Goal: Navigation & Orientation: Understand site structure

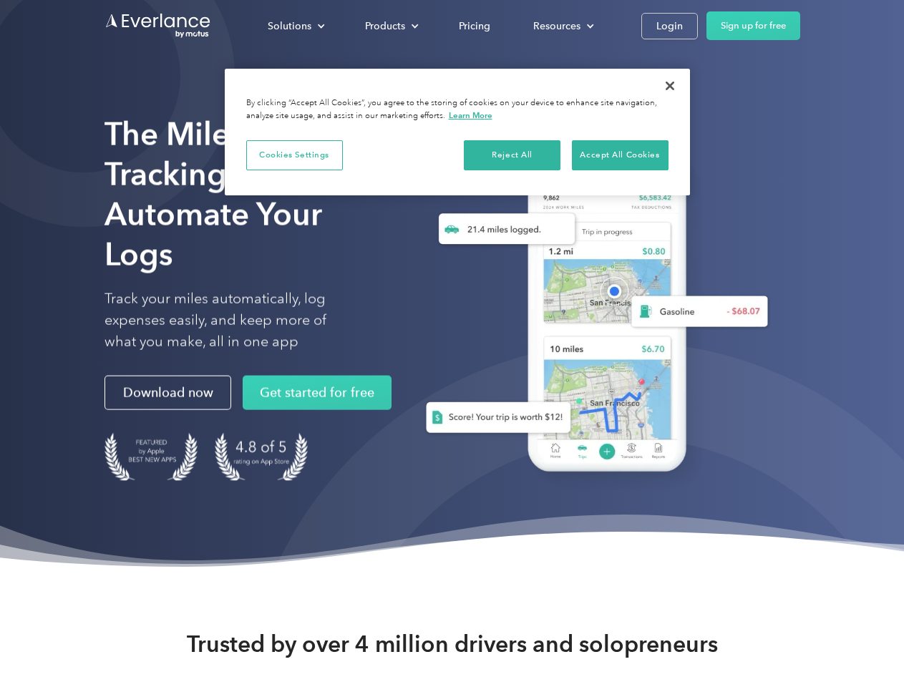
click at [296, 26] on div "Solutions" at bounding box center [290, 26] width 44 height 18
click at [390, 26] on div "Products" at bounding box center [385, 26] width 40 height 18
click at [562, 26] on div "Resources" at bounding box center [556, 26] width 47 height 18
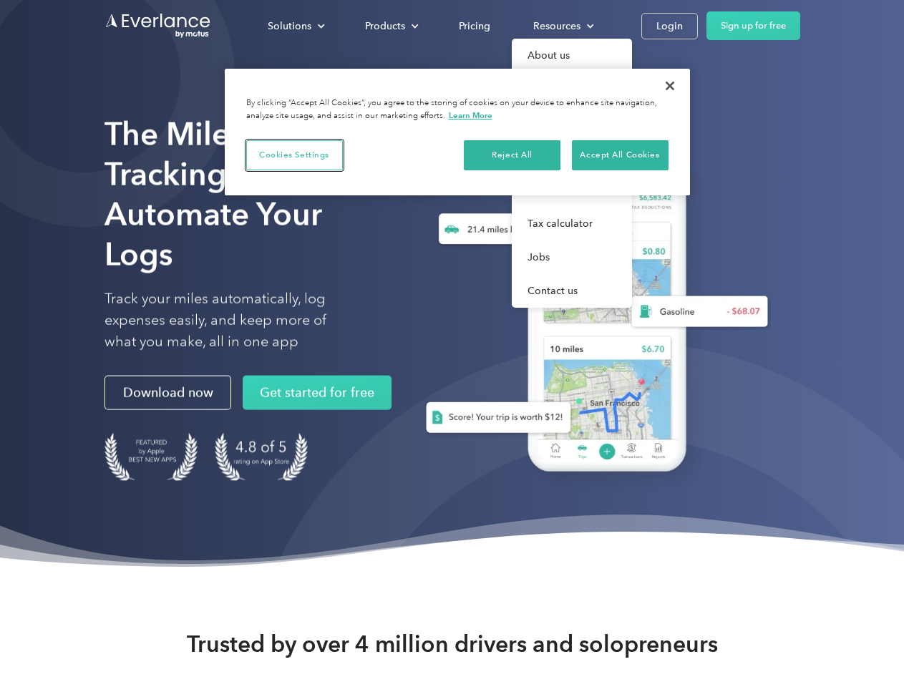
click at [294, 155] on button "Cookies Settings" at bounding box center [294, 155] width 97 height 30
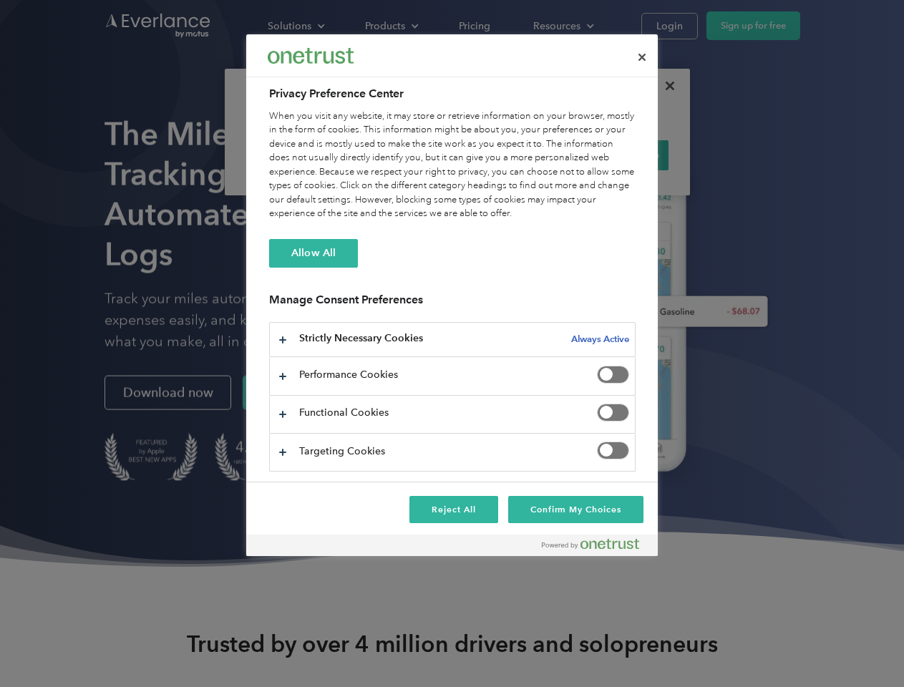
click at [512, 155] on div "When you visit any website, it may store or retrieve information on your browse…" at bounding box center [452, 165] width 366 height 112
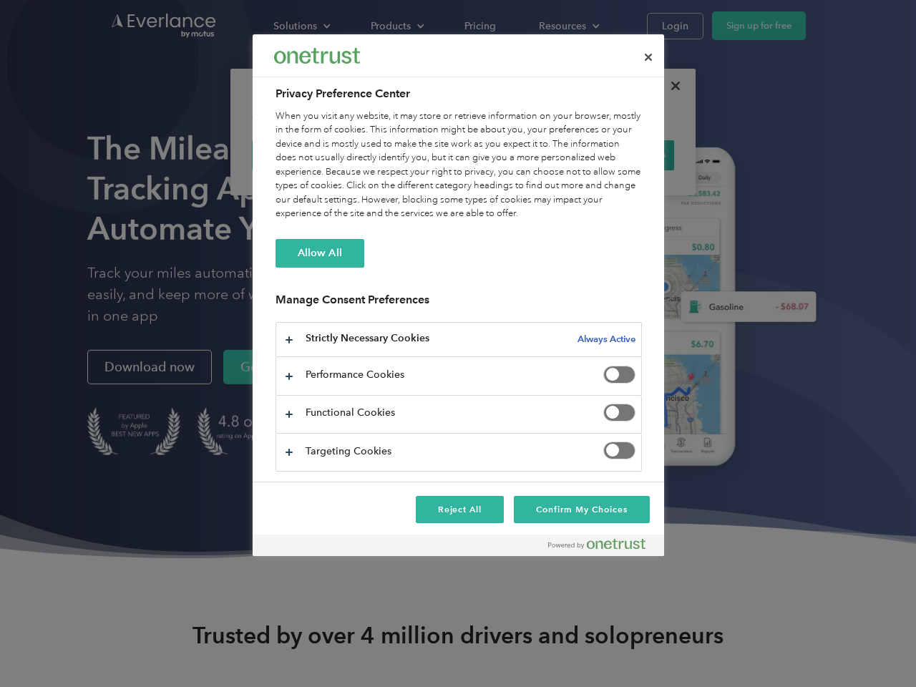
click at [620, 155] on div "When you visit any website, it may store or retrieve information on your browse…" at bounding box center [459, 165] width 366 height 112
click at [670, 86] on div at bounding box center [458, 343] width 916 height 687
